Goal: Information Seeking & Learning: Learn about a topic

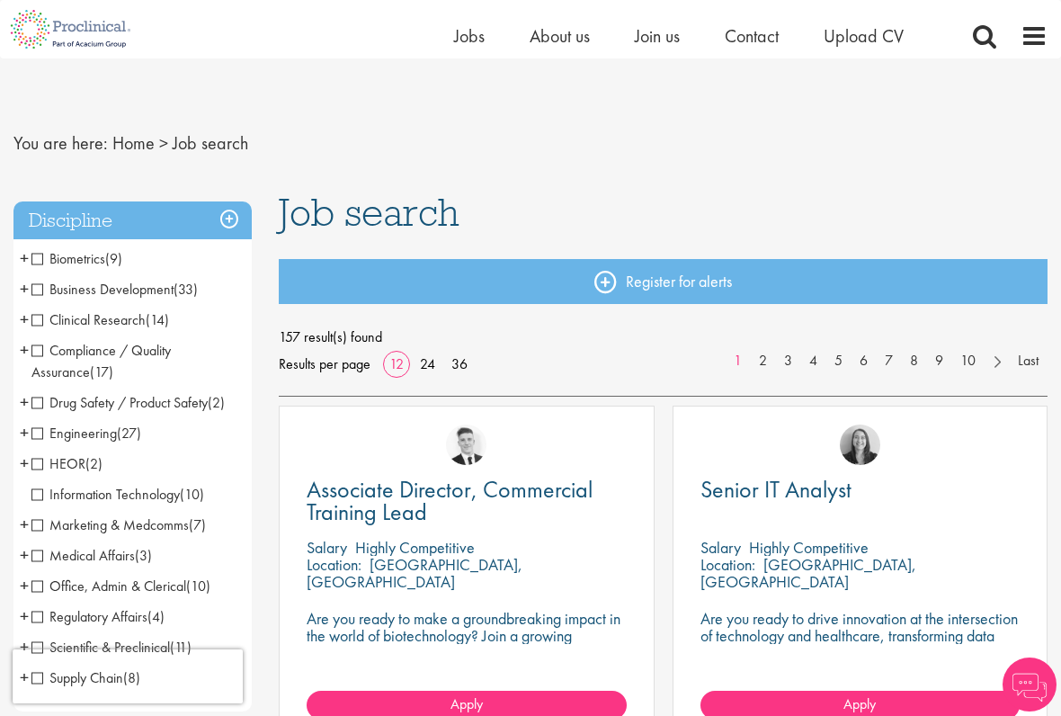
scroll to position [110, 0]
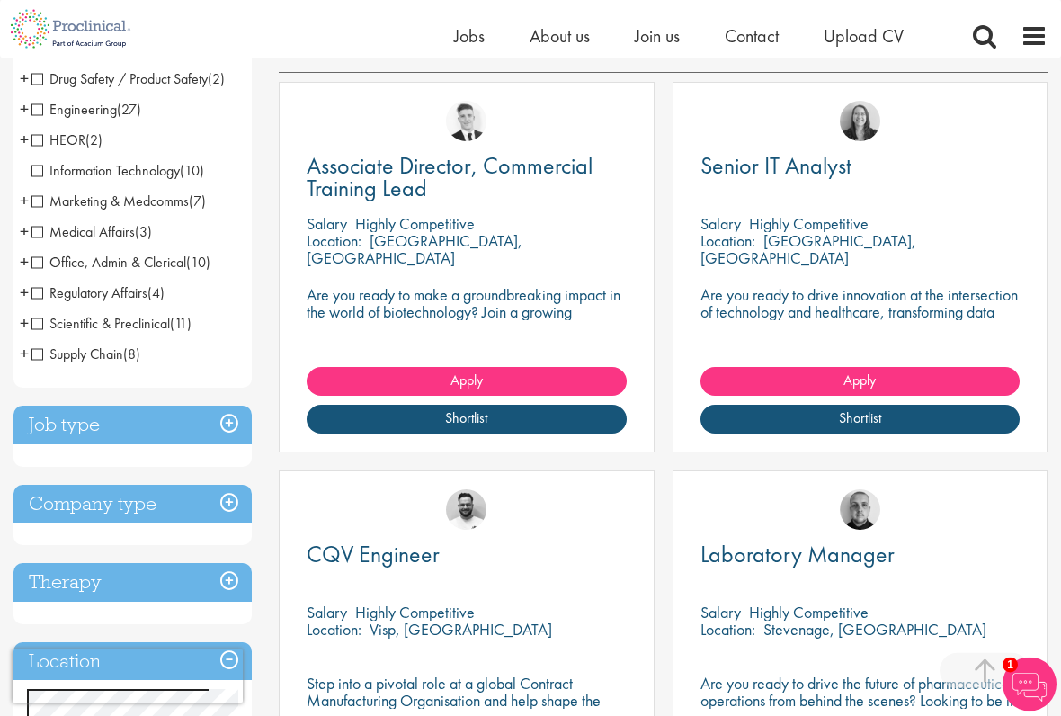
click at [230, 425] on h3 "Job type" at bounding box center [132, 425] width 238 height 39
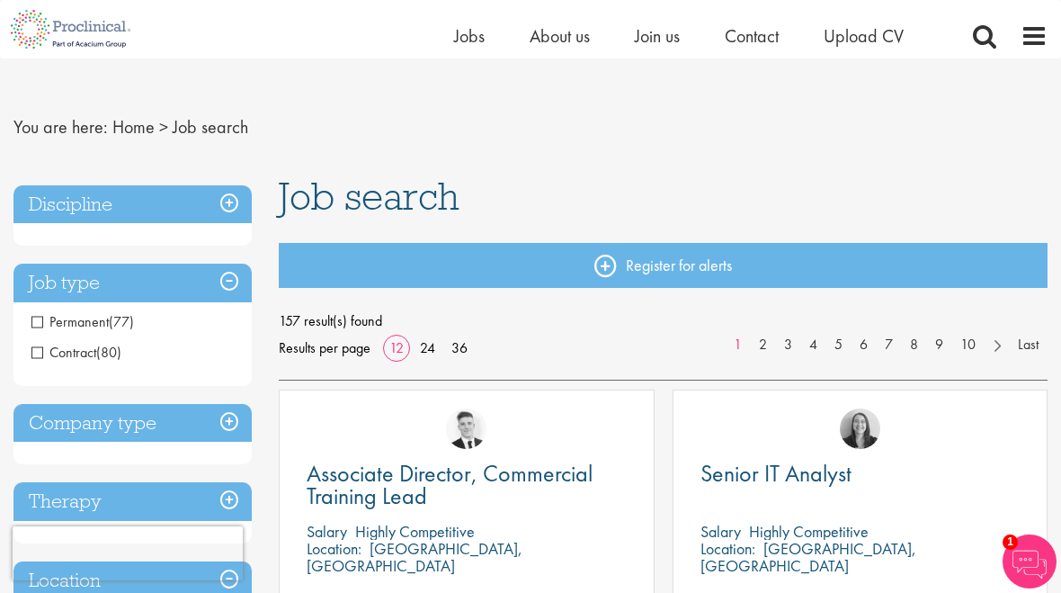
scroll to position [15, 0]
click at [245, 276] on h3 "Job type" at bounding box center [132, 283] width 238 height 39
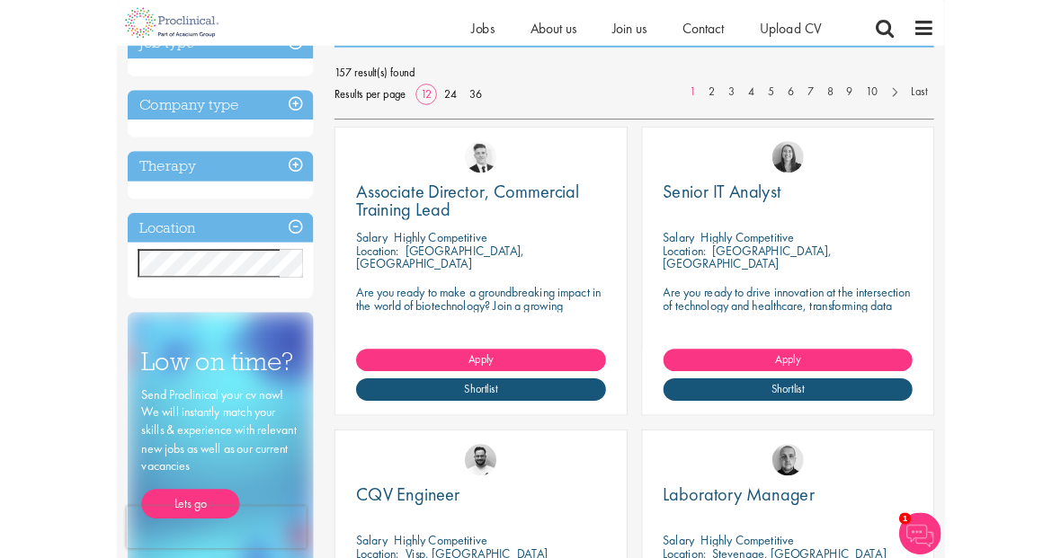
scroll to position [0, 0]
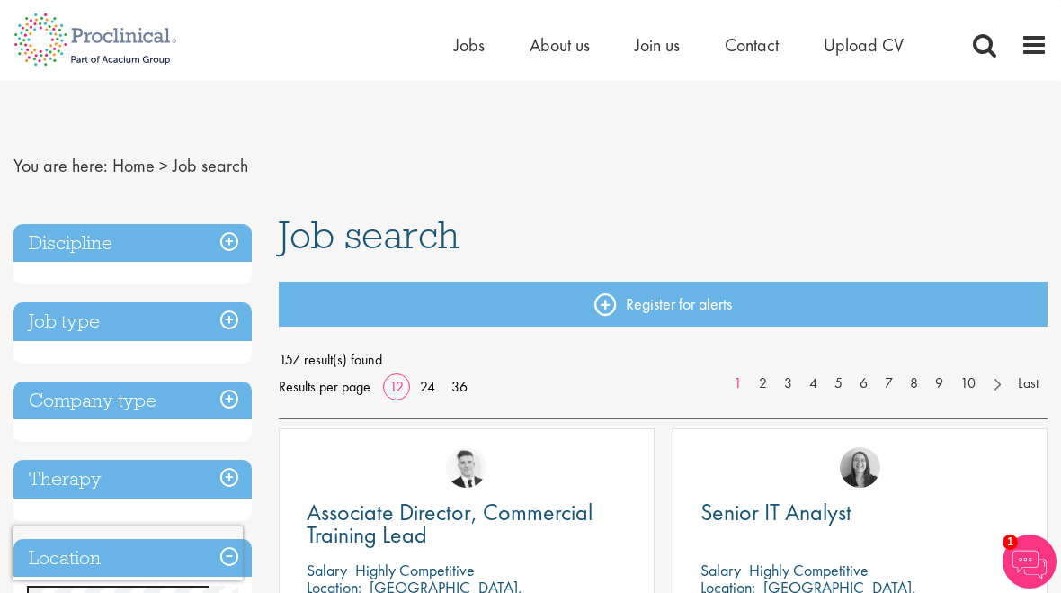
click at [958, 50] on div "Home Jobs About us Join us Contact Upload CV" at bounding box center [750, 49] width 593 height 36
click at [980, 40] on span at bounding box center [984, 44] width 27 height 27
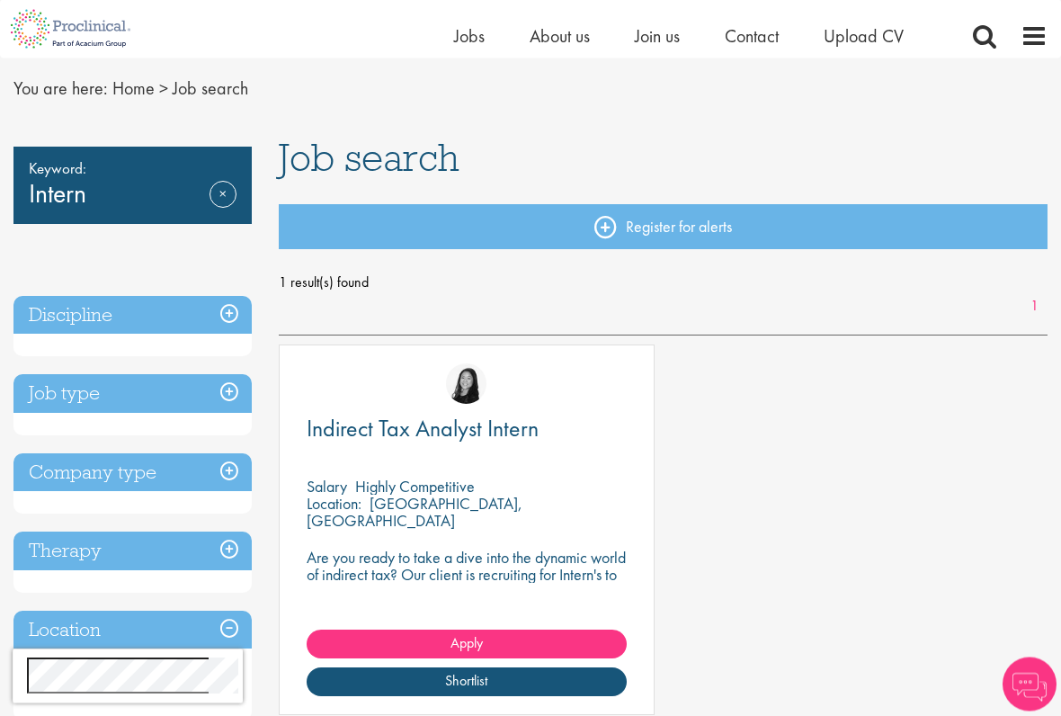
scroll to position [67, 0]
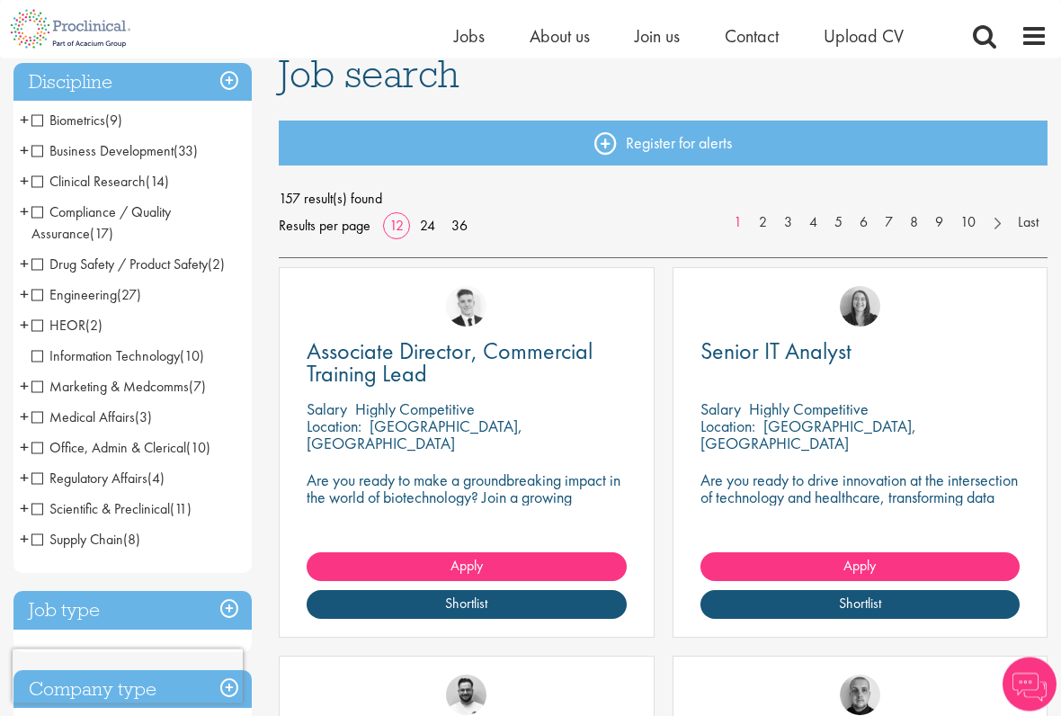
scroll to position [169, 0]
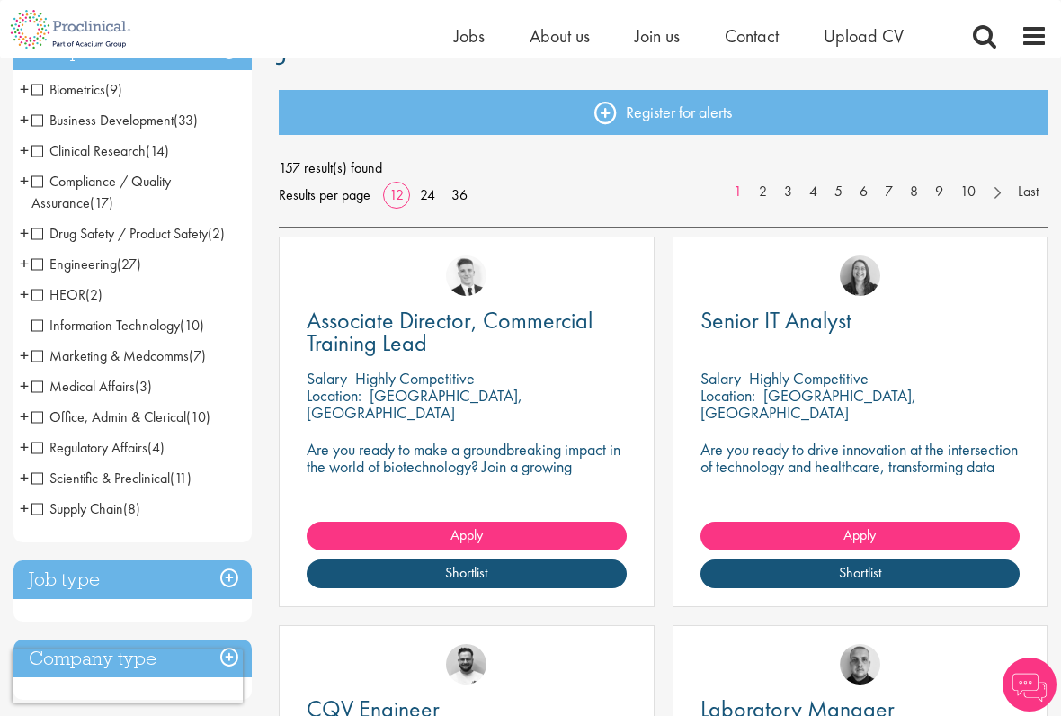
click at [147, 485] on span "Scientific & Preclinical" at bounding box center [100, 477] width 138 height 19
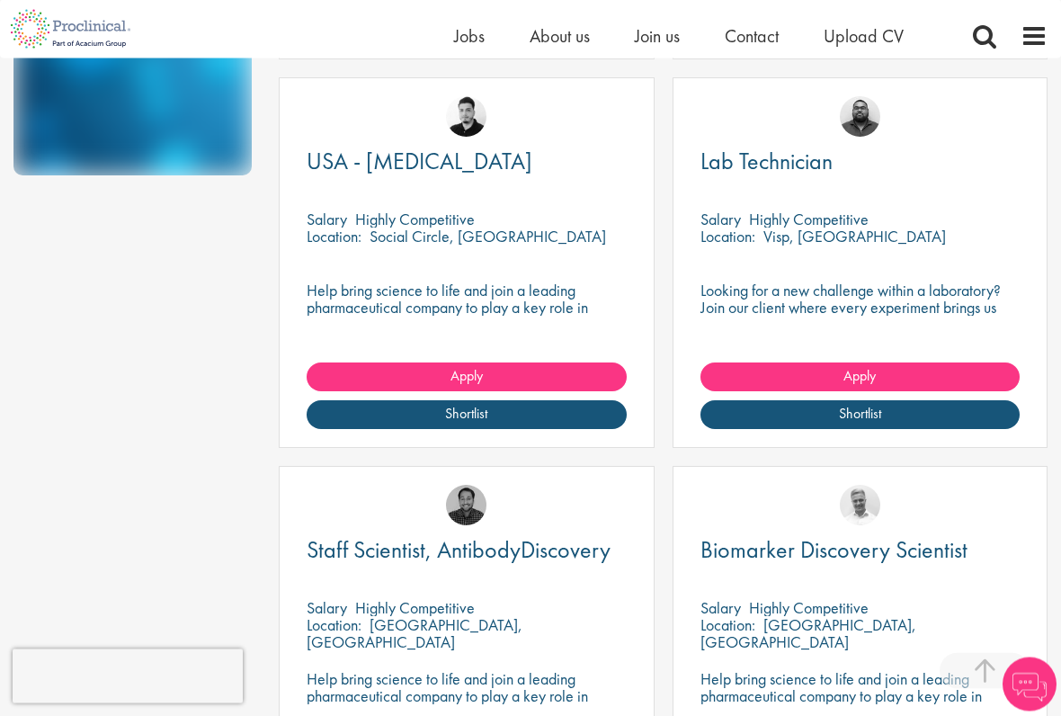
scroll to position [1122, 0]
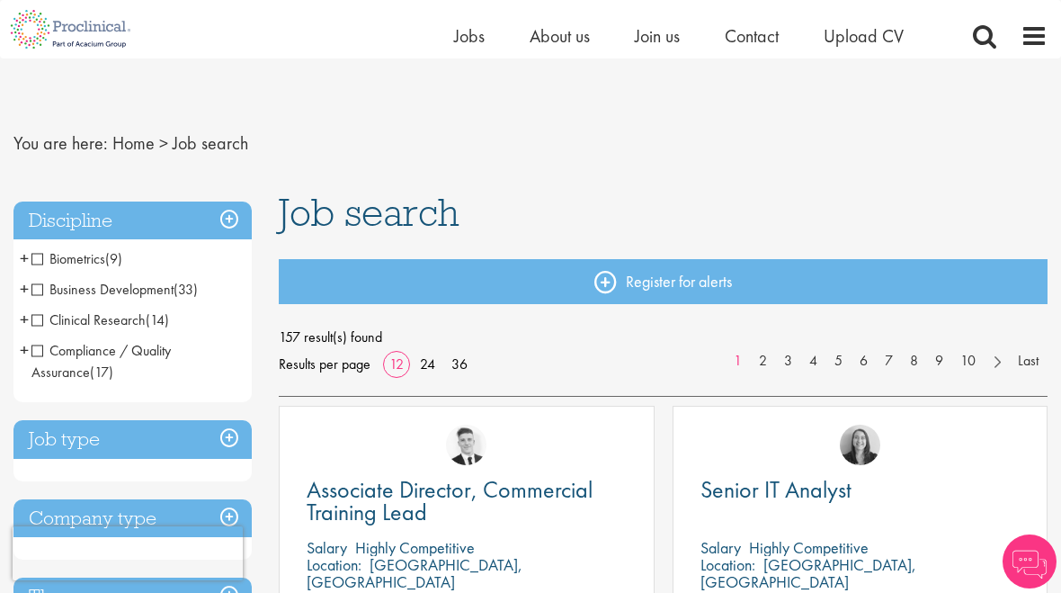
scroll to position [219, 0]
